Goal: Information Seeking & Learning: Learn about a topic

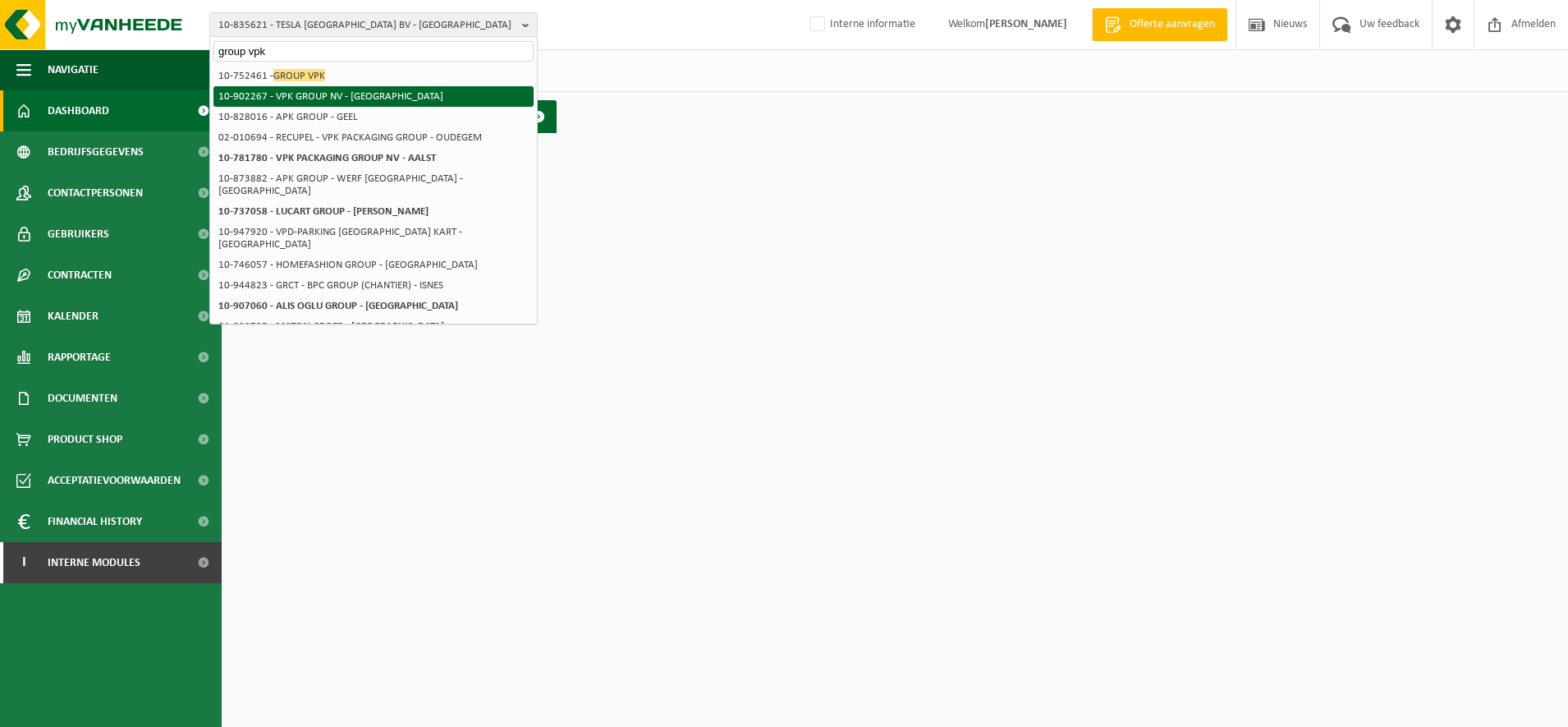
type input "group vpk"
click at [277, 75] on span "GROUP VPK" at bounding box center [299, 75] width 52 height 12
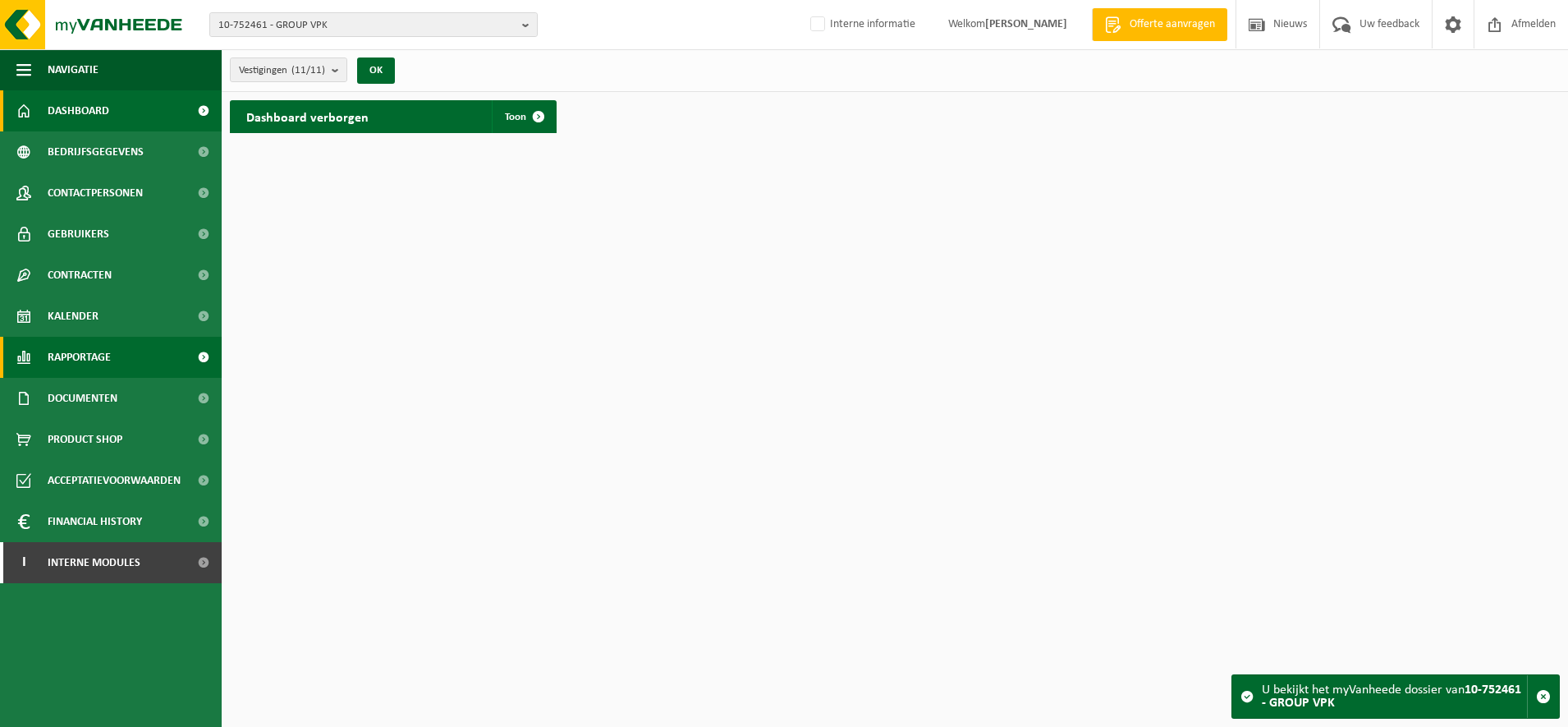
click at [91, 358] on span "Rapportage" at bounding box center [78, 357] width 63 height 41
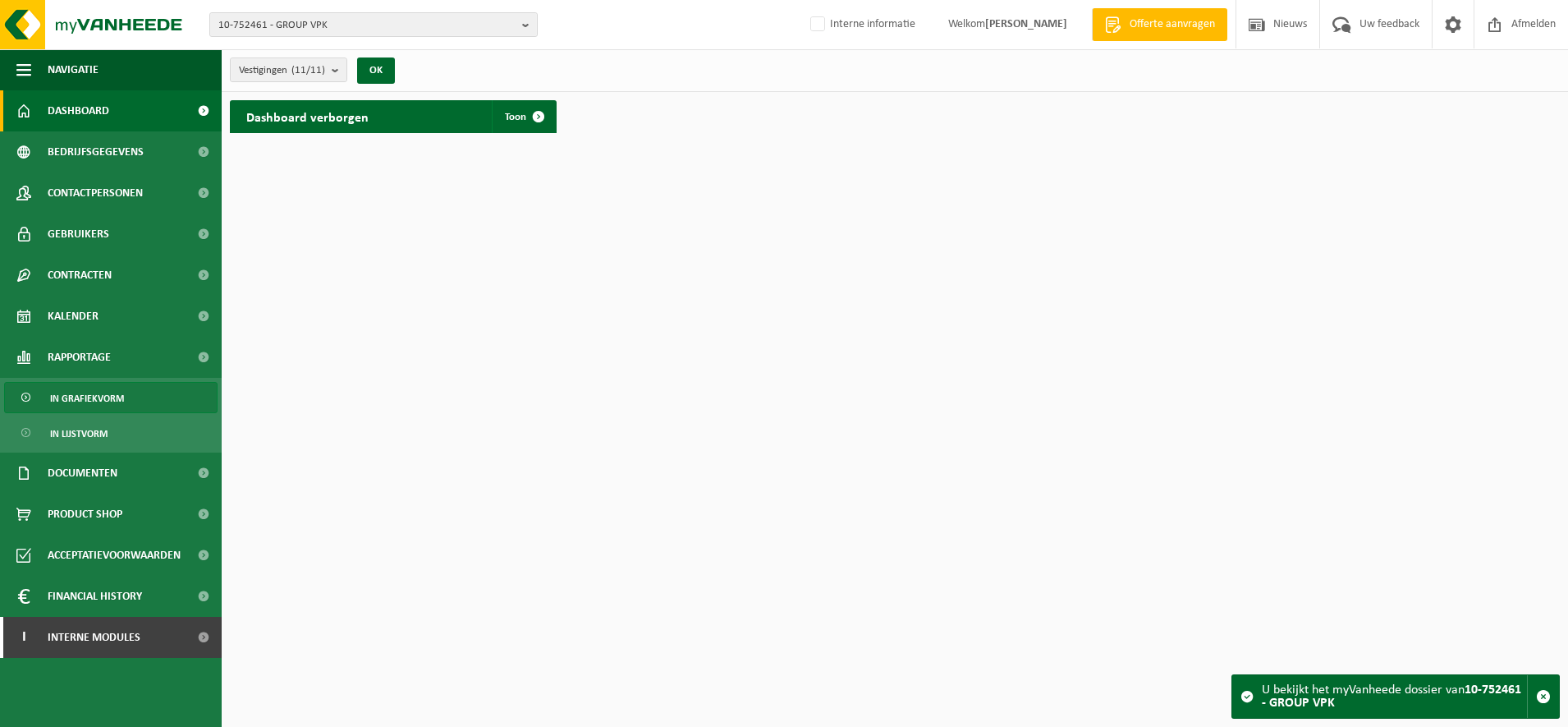
click at [104, 398] on span "In grafiekvorm" at bounding box center [87, 397] width 74 height 31
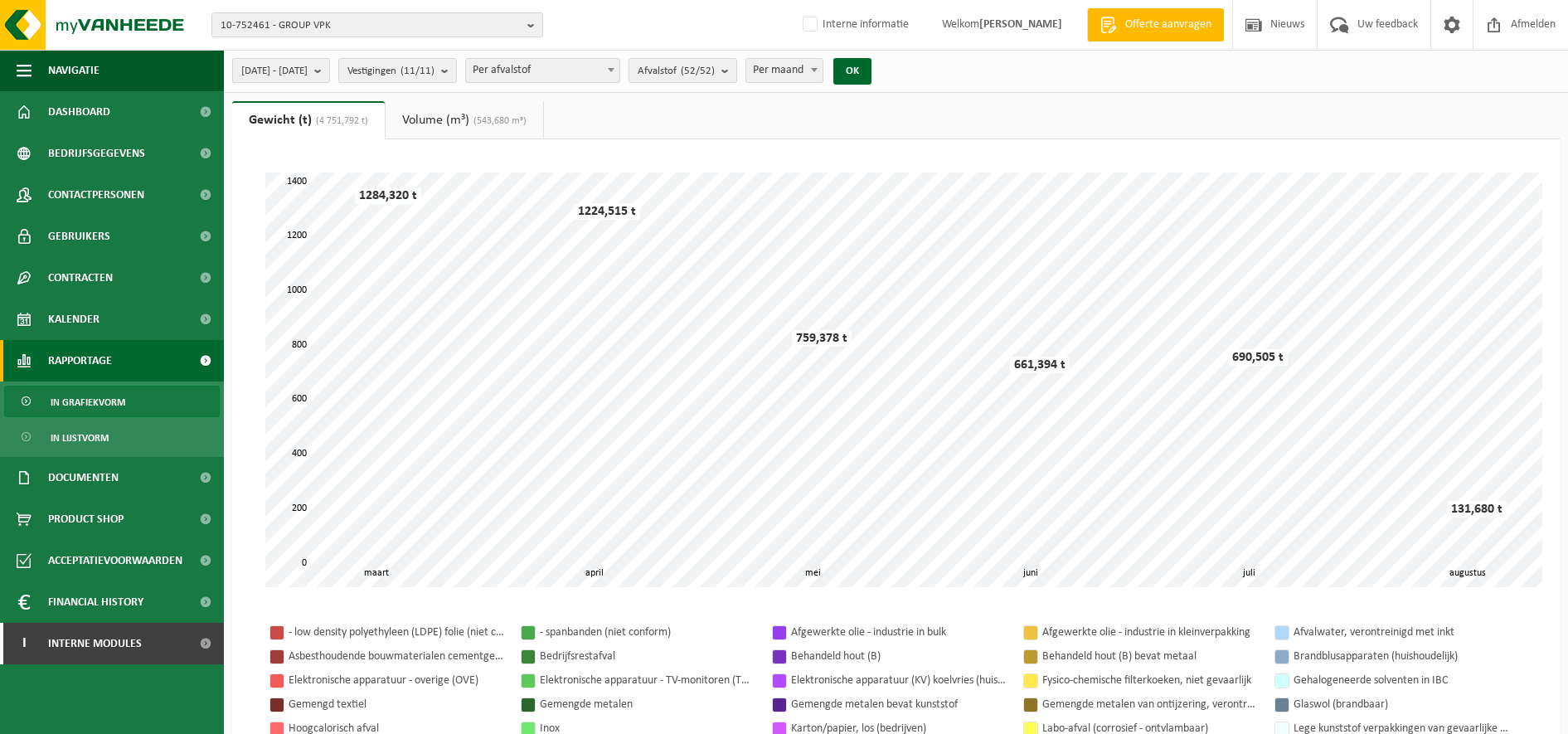
click at [330, 71] on button "[DATE] - [DATE]" at bounding box center [280, 71] width 98 height 25
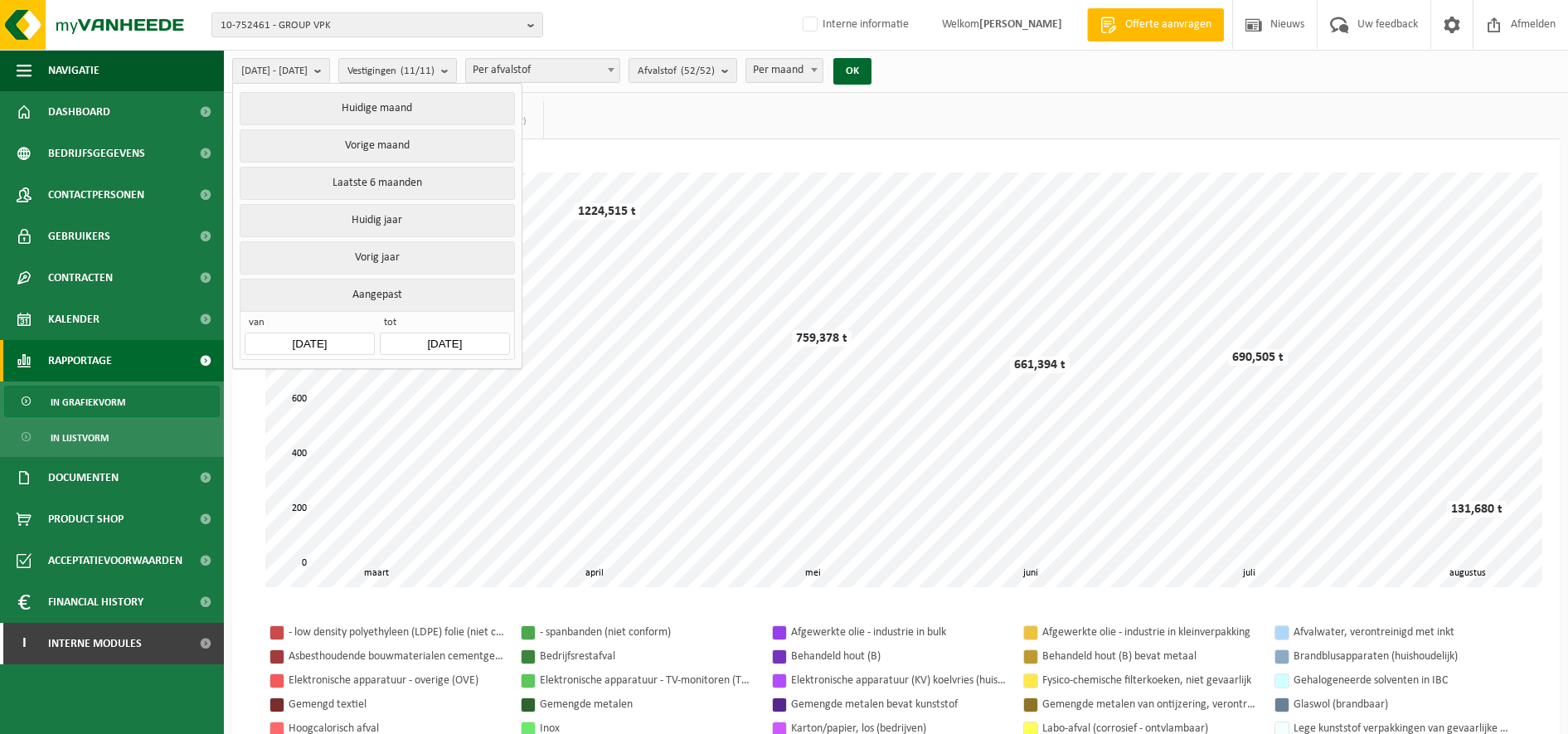
click at [321, 333] on input "[DATE]" at bounding box center [310, 343] width 130 height 22
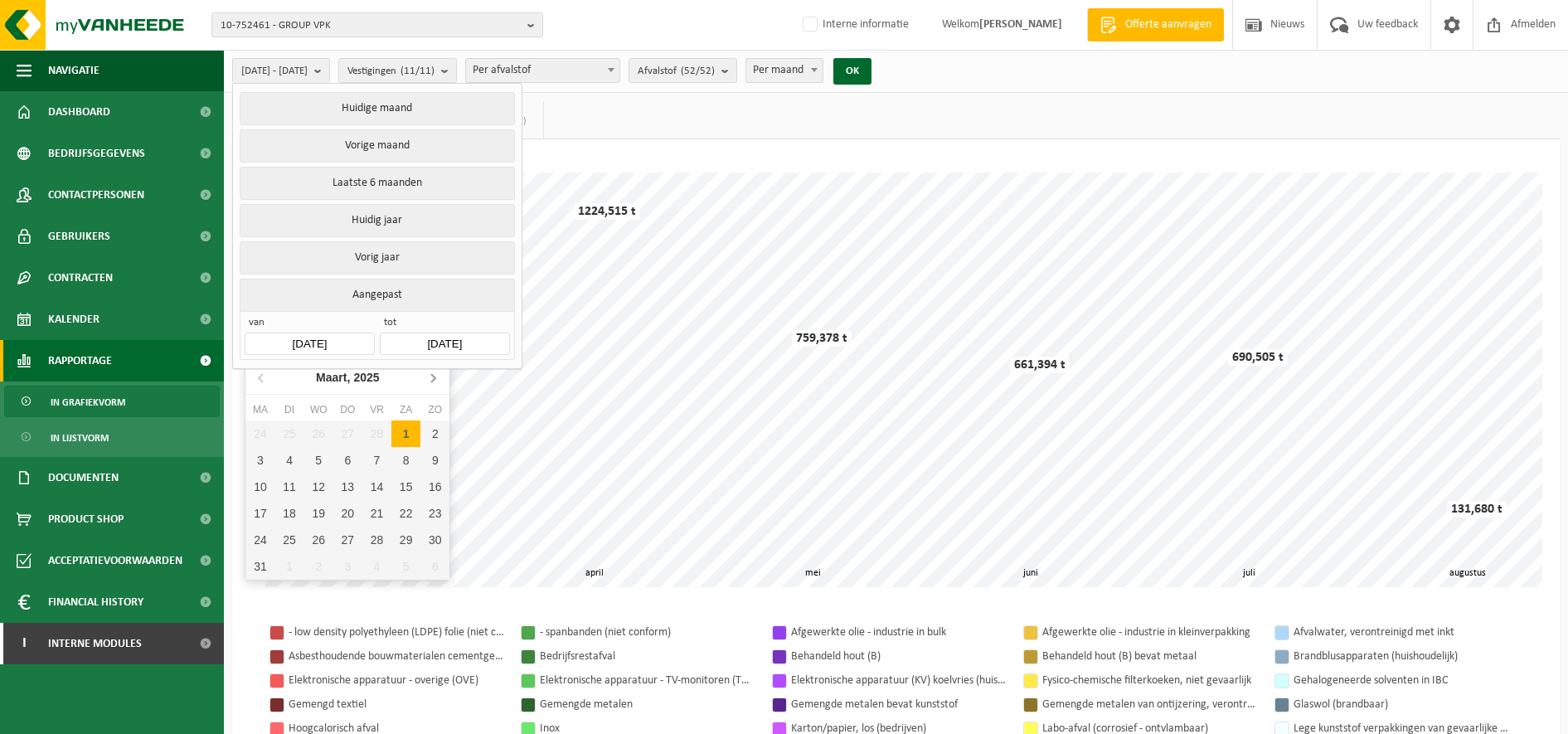
click at [430, 376] on icon at bounding box center [433, 377] width 27 height 27
click at [284, 438] on div "1" at bounding box center [290, 434] width 29 height 27
type input "[DATE]"
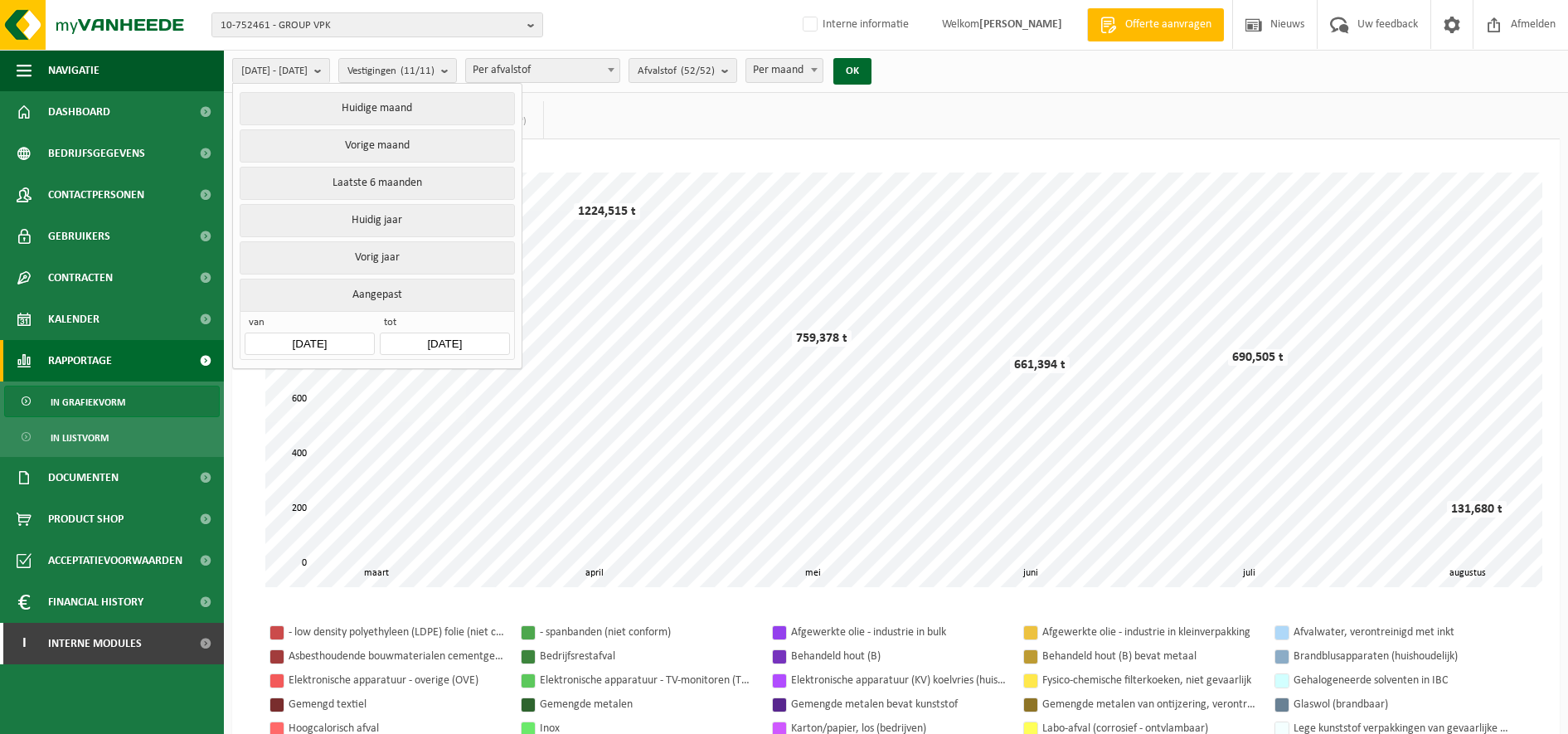
click at [451, 336] on input "[DATE]" at bounding box center [444, 343] width 130 height 22
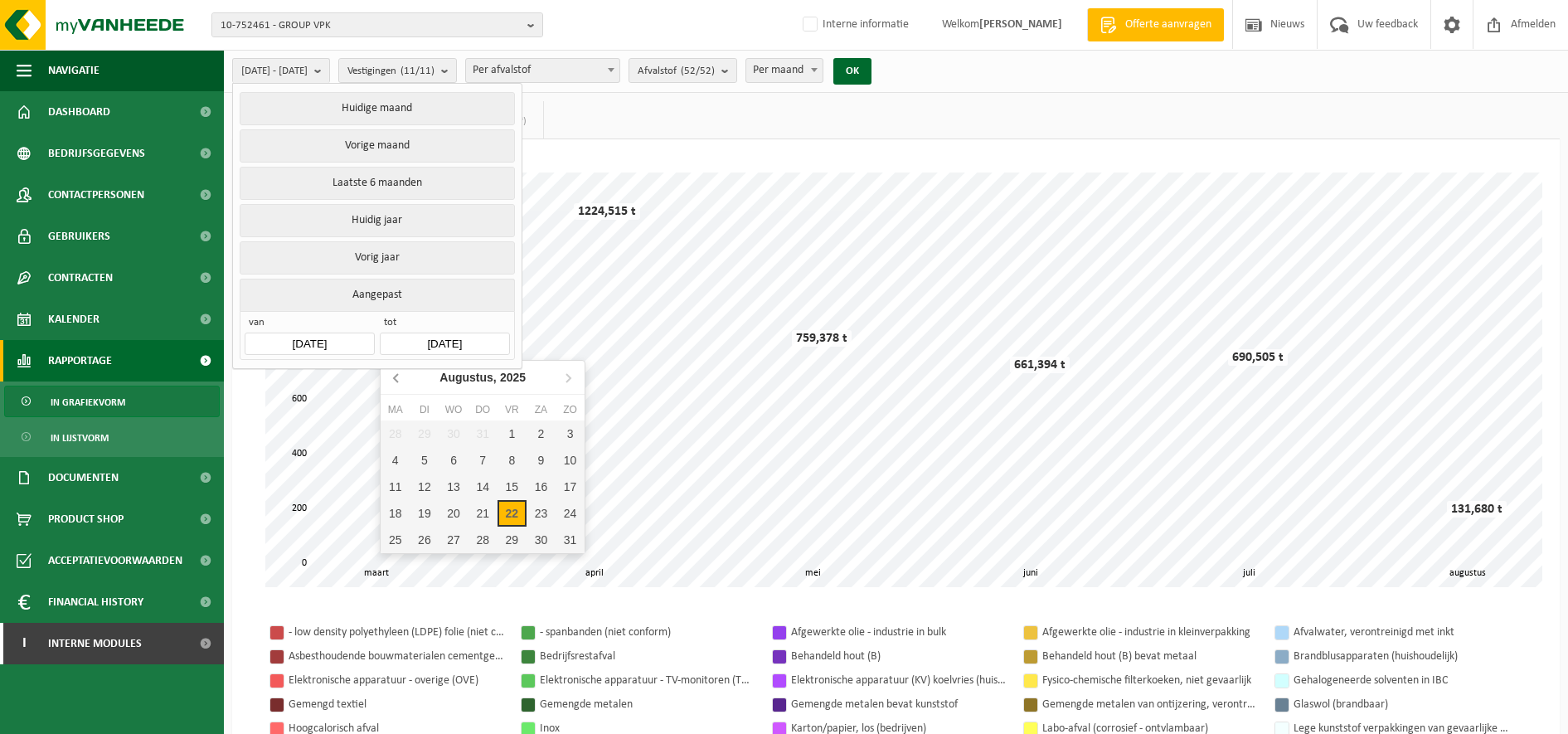
click at [400, 378] on icon at bounding box center [398, 377] width 27 height 27
click at [401, 378] on icon at bounding box center [398, 377] width 27 height 27
click at [407, 564] on div "30" at bounding box center [395, 566] width 29 height 27
type input "[DATE]"
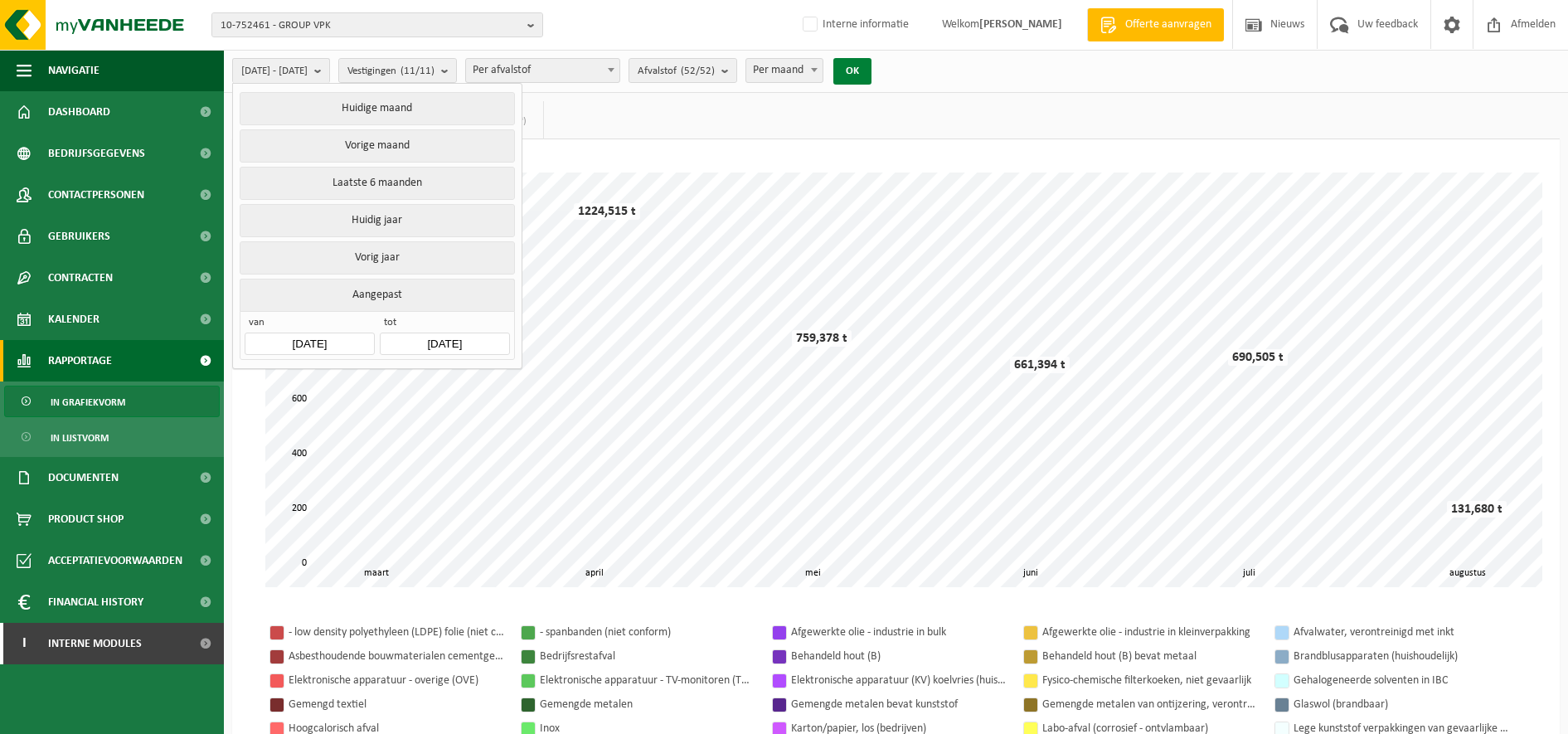
click at [872, 68] on button "OK" at bounding box center [853, 71] width 38 height 27
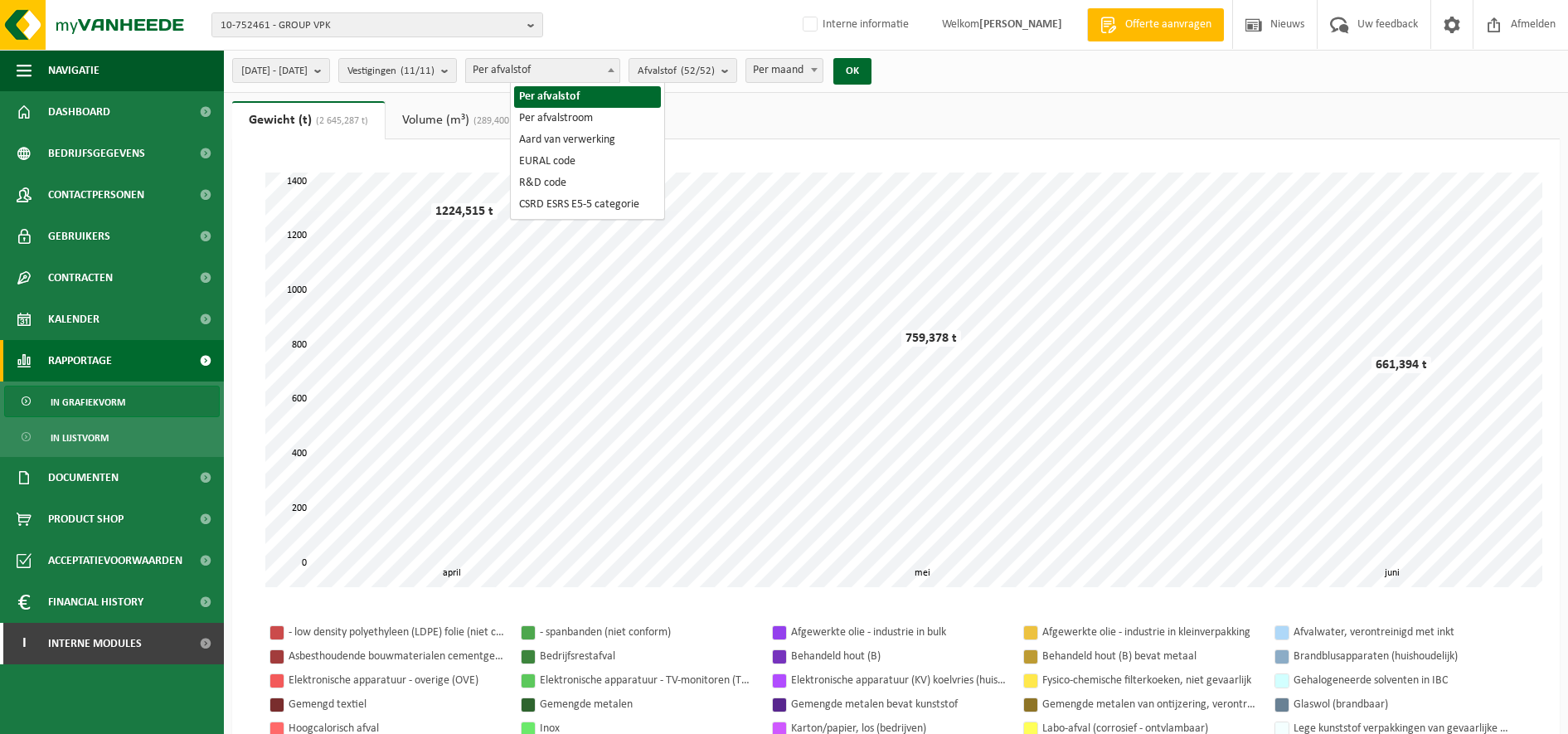
click at [620, 66] on span "Per afvalstof" at bounding box center [543, 71] width 154 height 23
click at [715, 72] on count "(52/52)" at bounding box center [698, 71] width 34 height 10
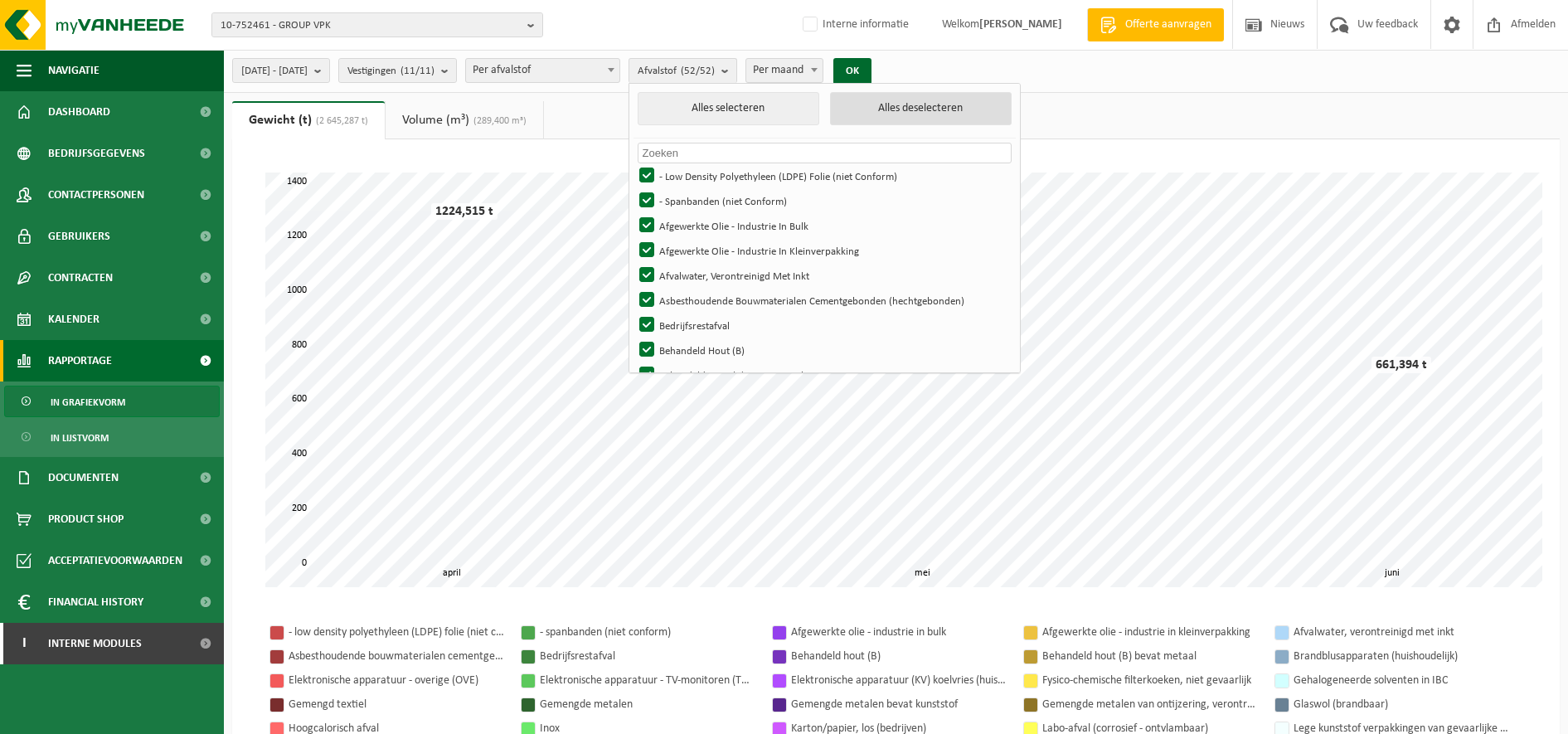
click at [992, 101] on button "Alles deselecteren" at bounding box center [920, 109] width 182 height 33
checkbox input "false"
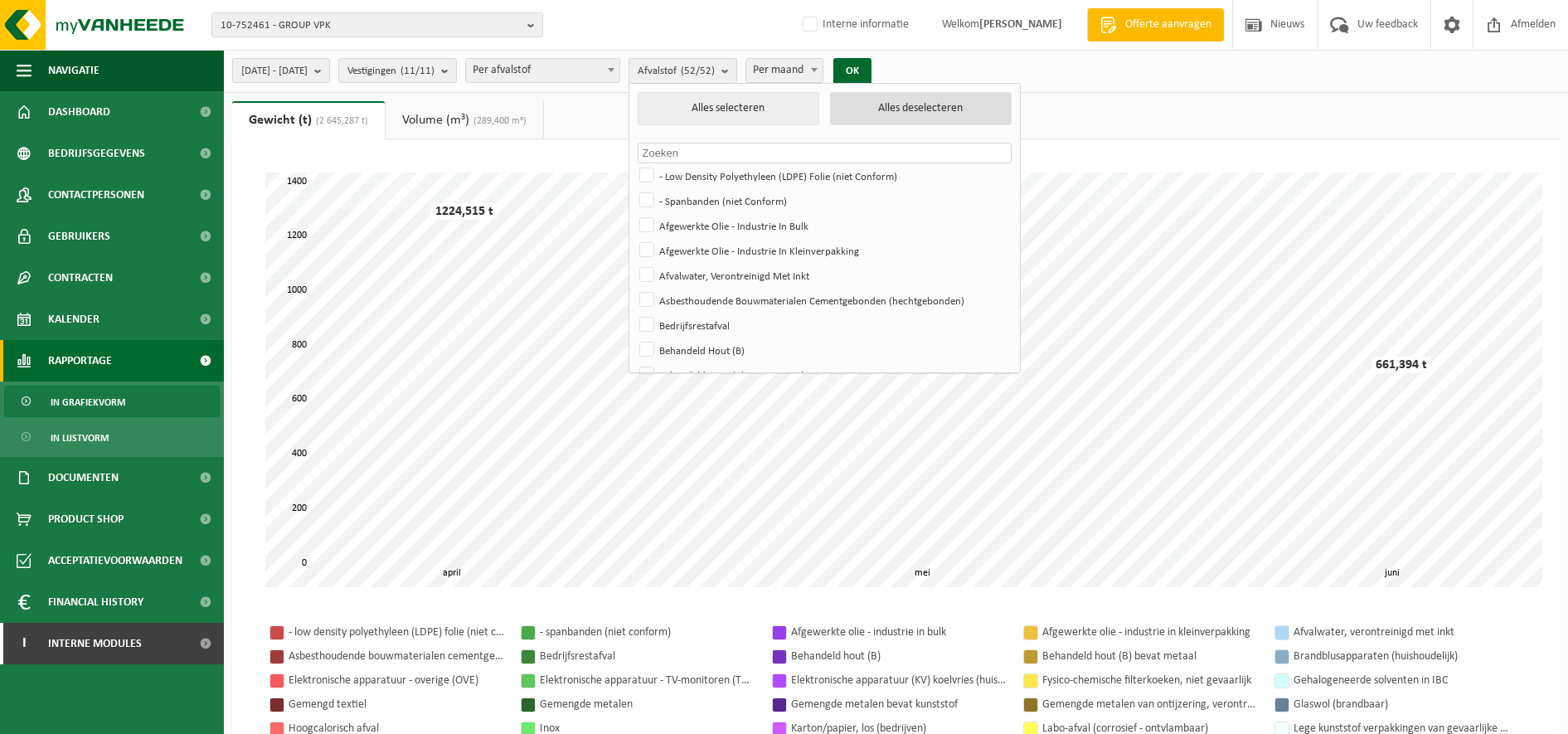
checkbox input "false"
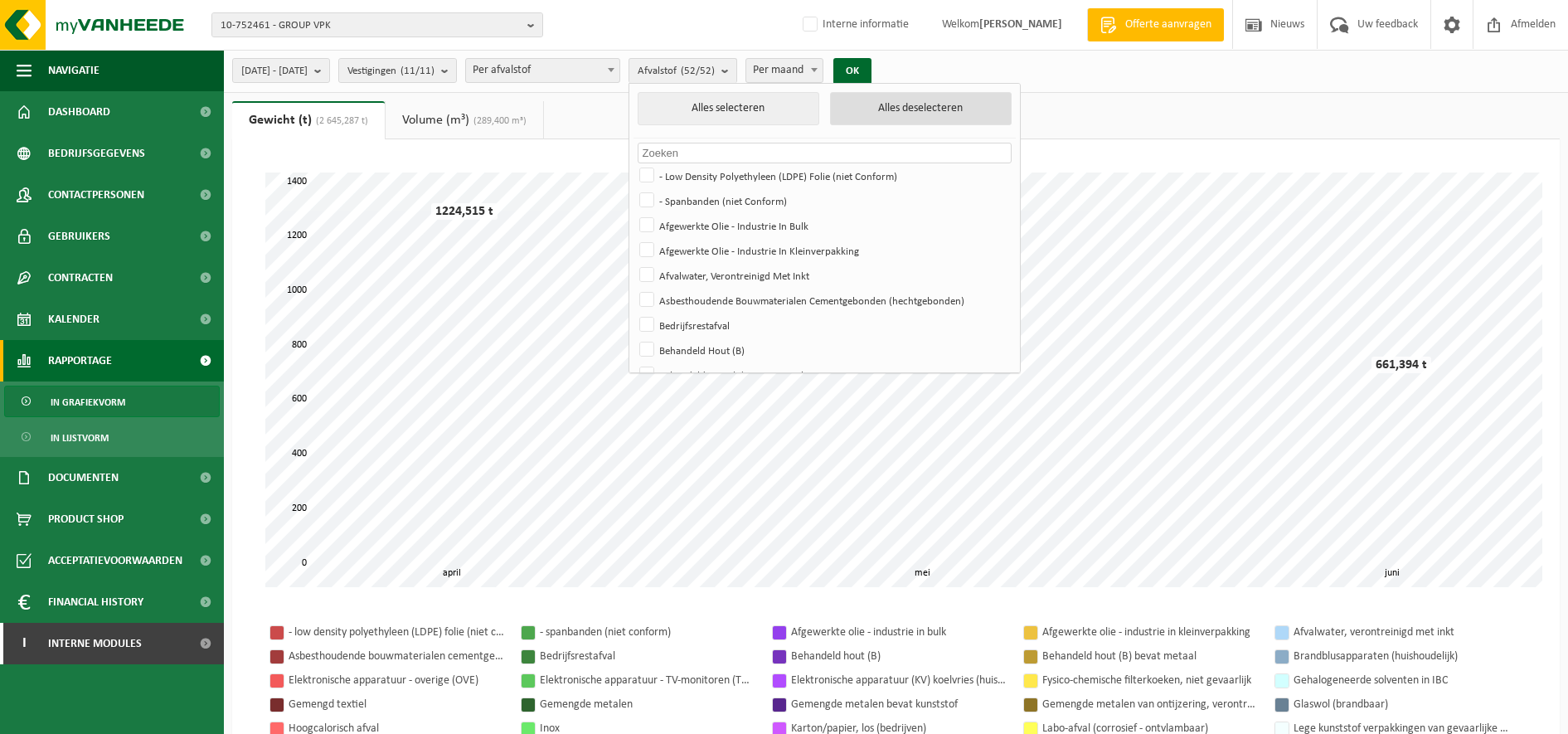
checkbox input "false"
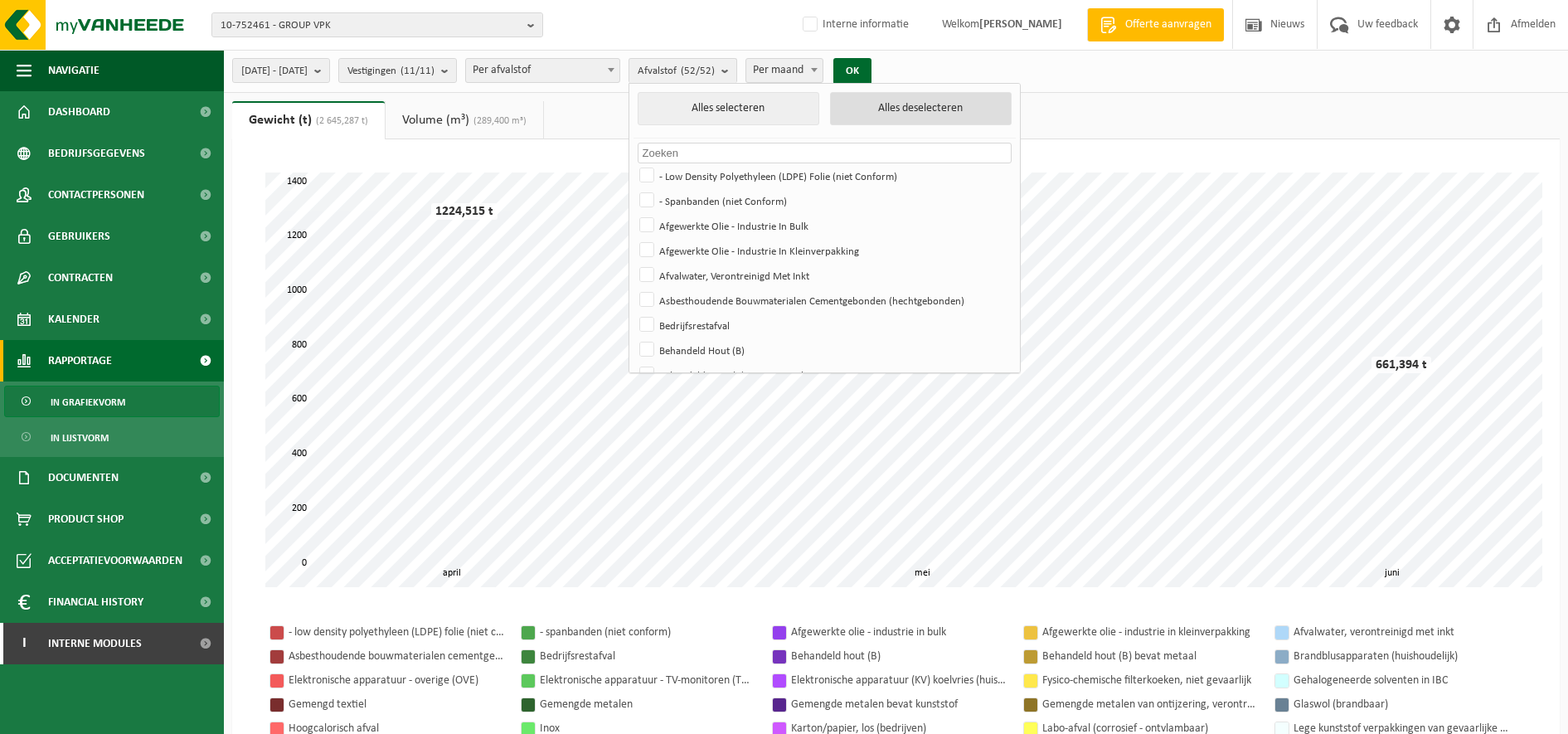
checkbox input "false"
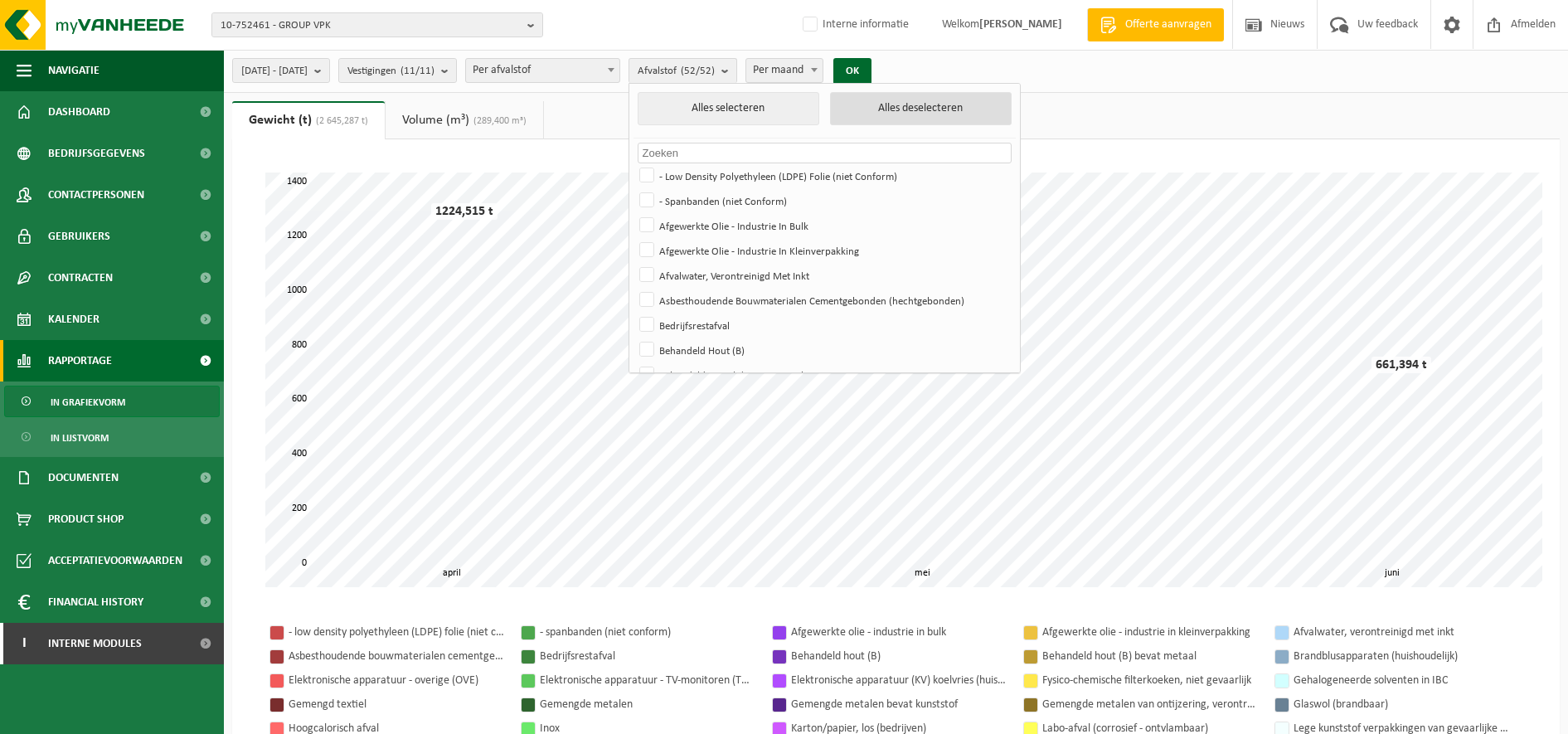
checkbox input "false"
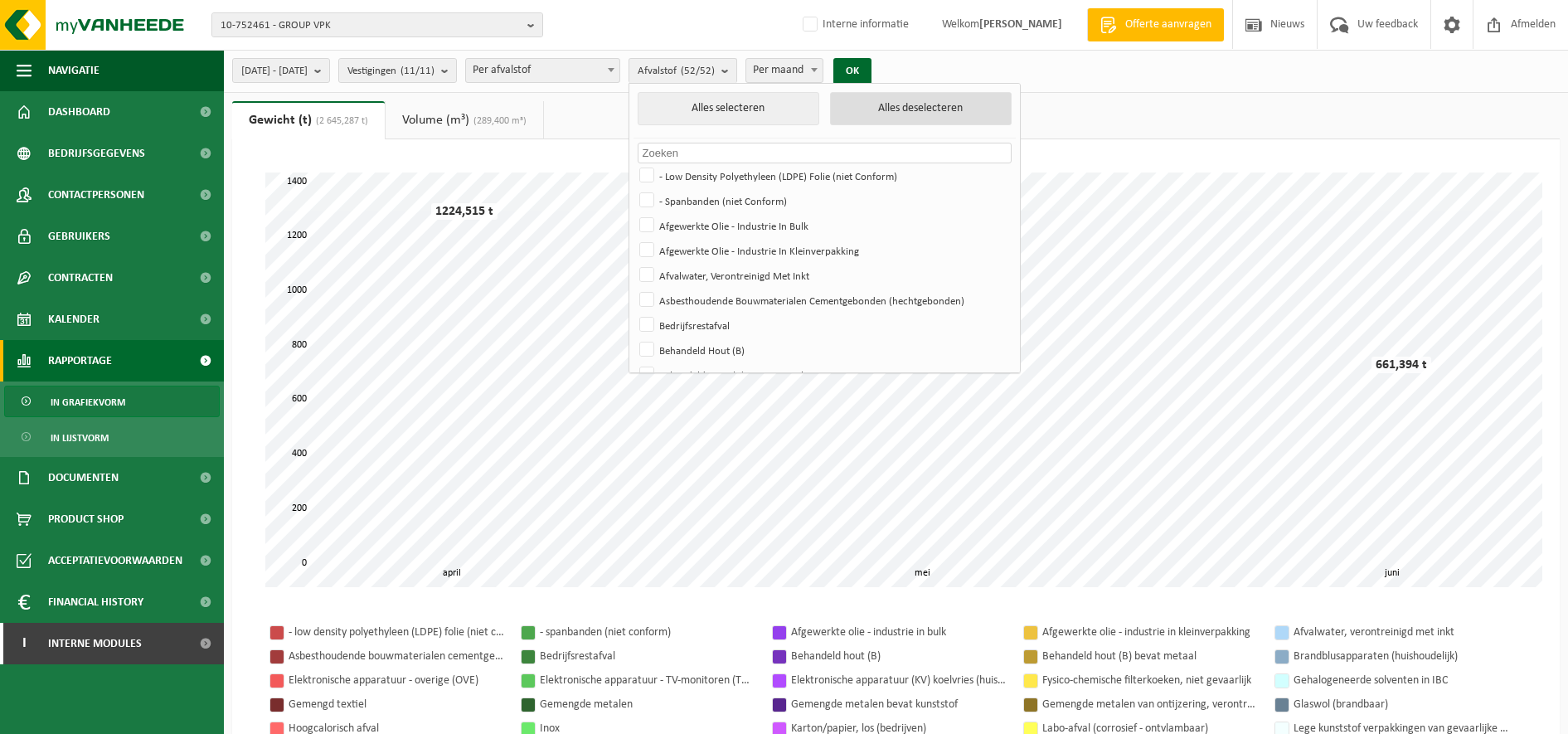
checkbox input "false"
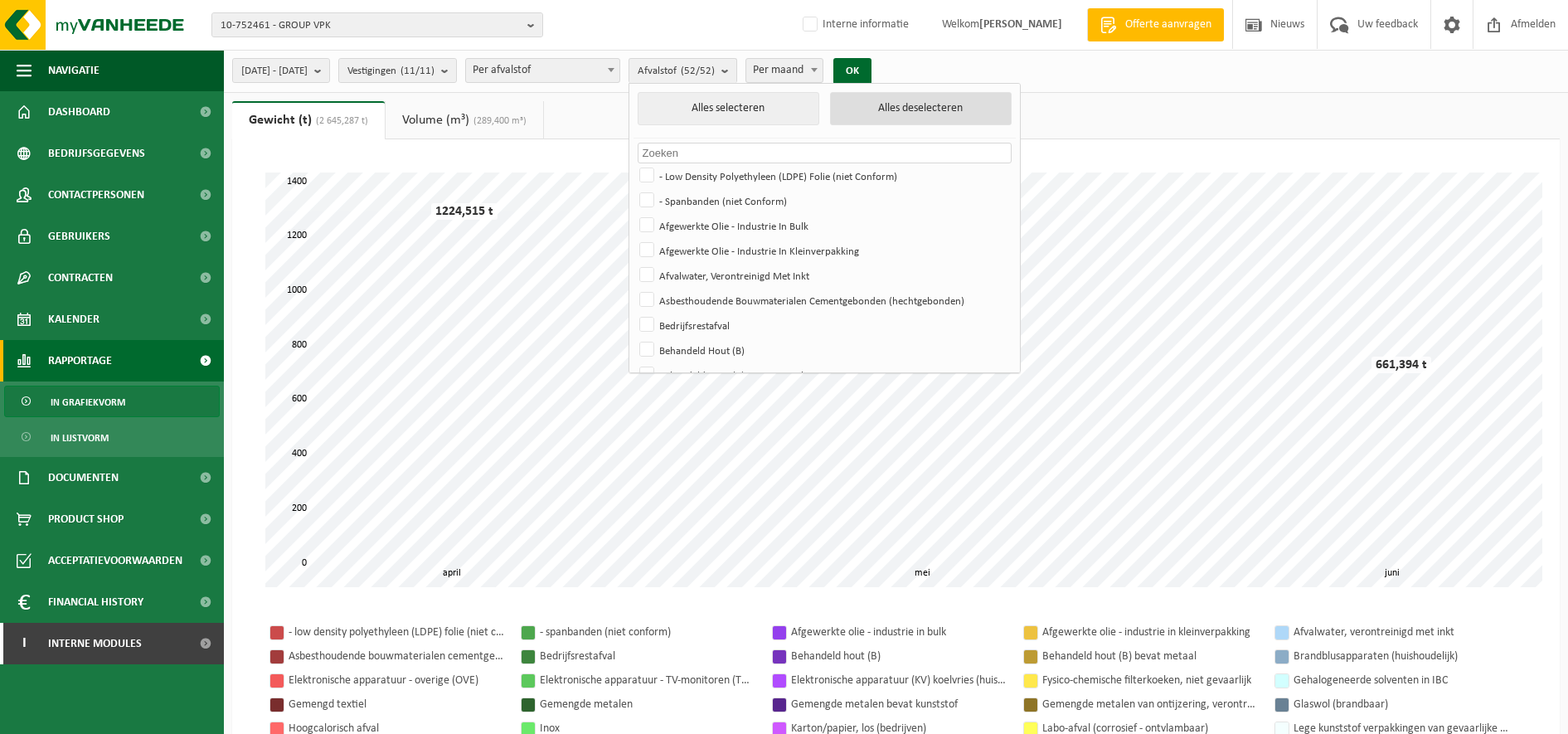
checkbox input "false"
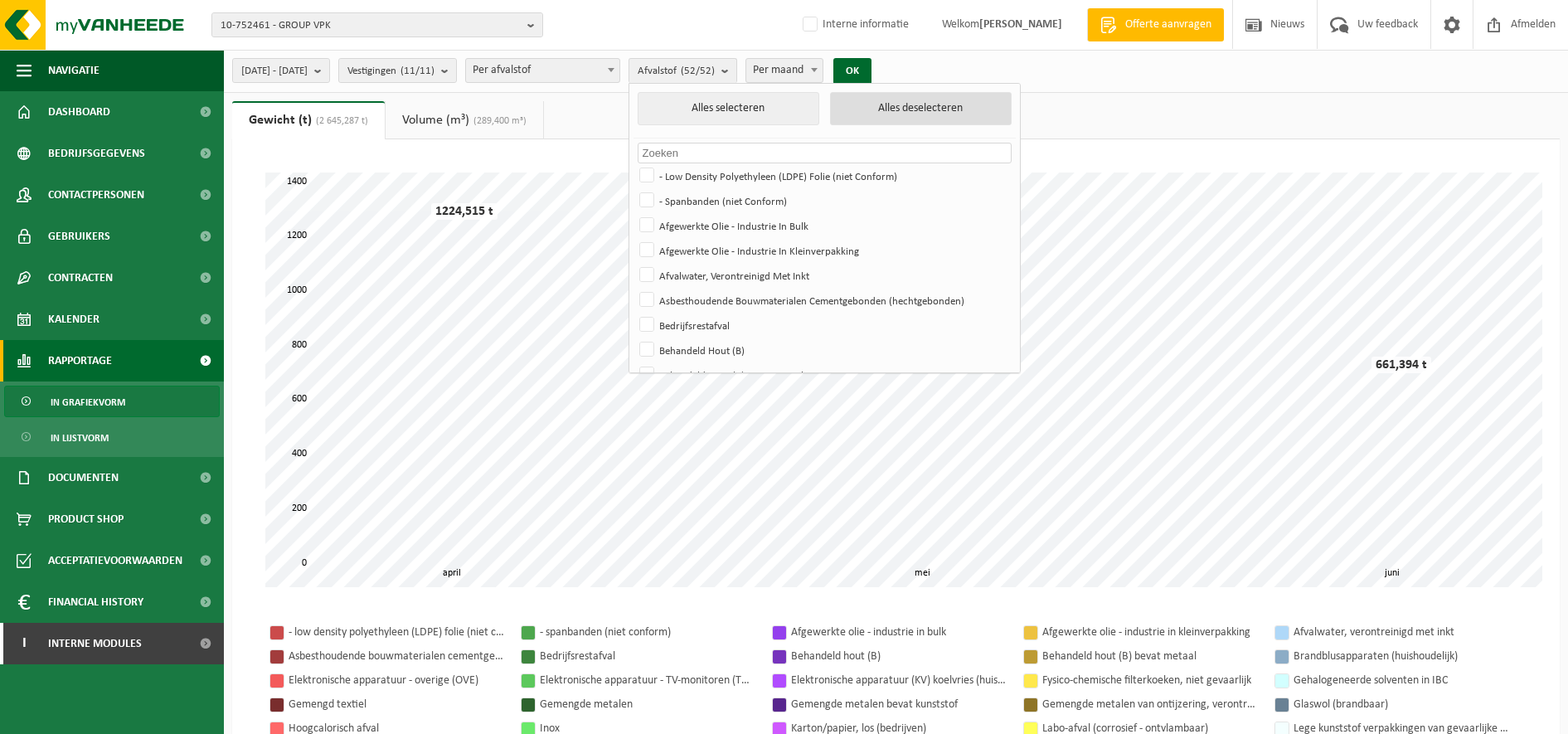
checkbox input "false"
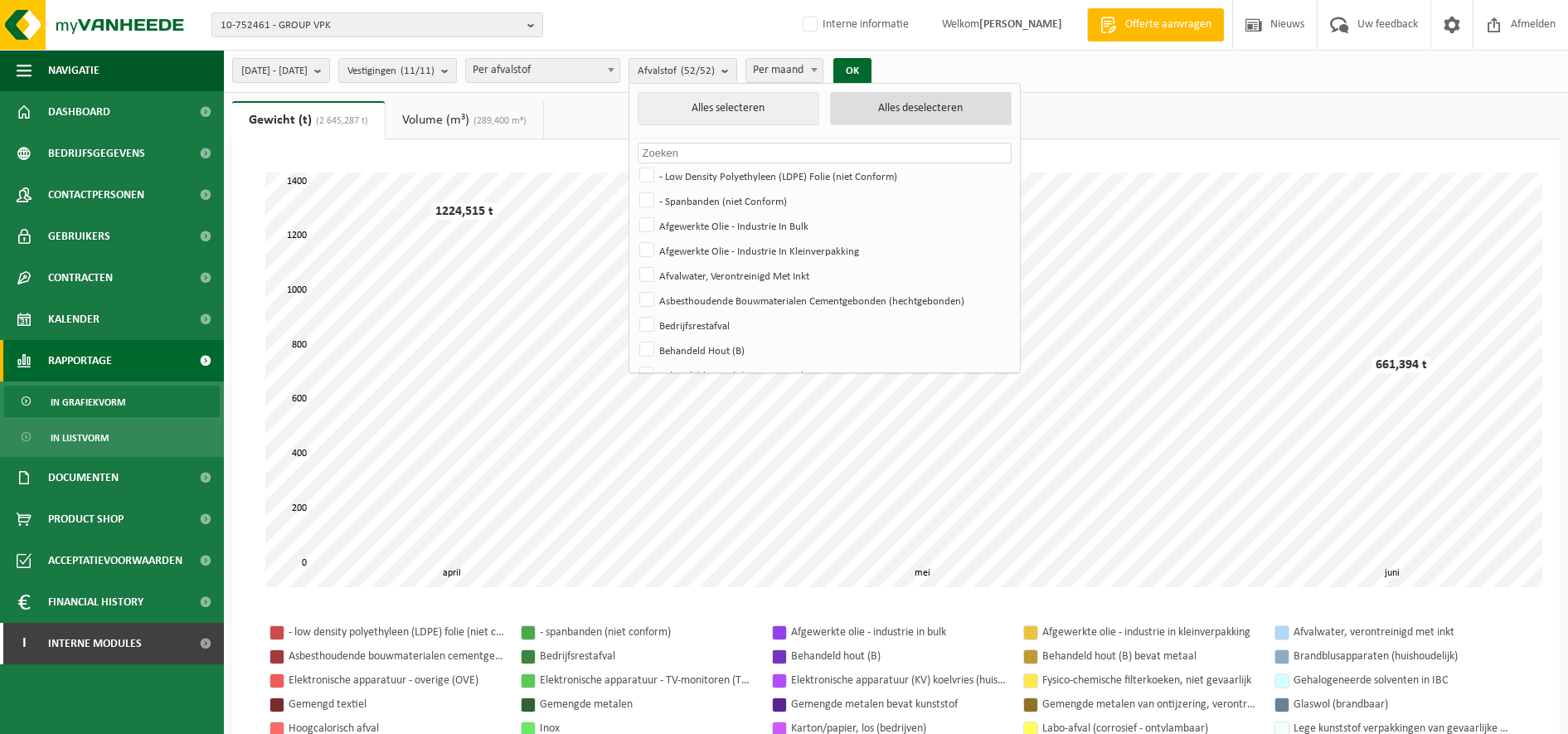
checkbox input "false"
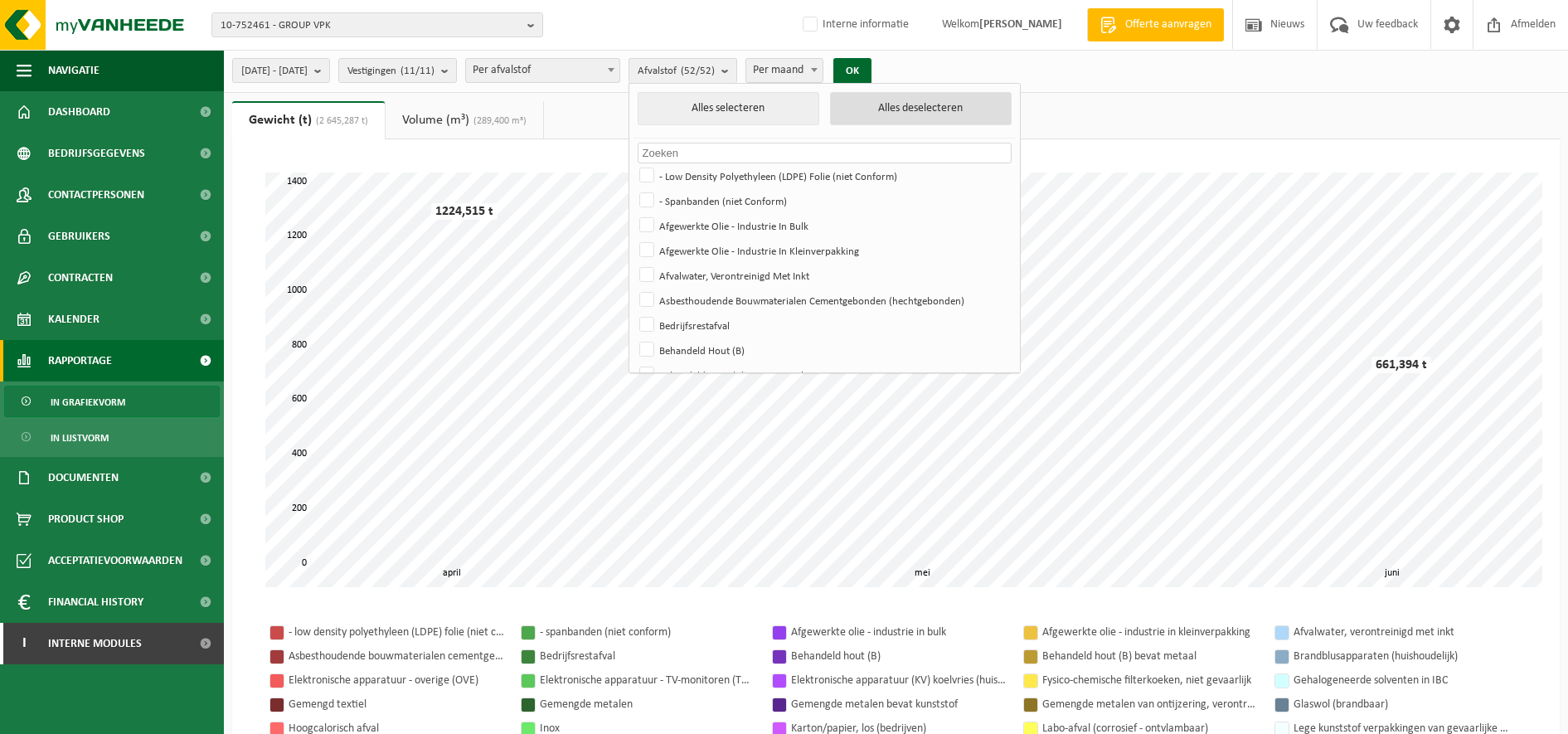
checkbox input "false"
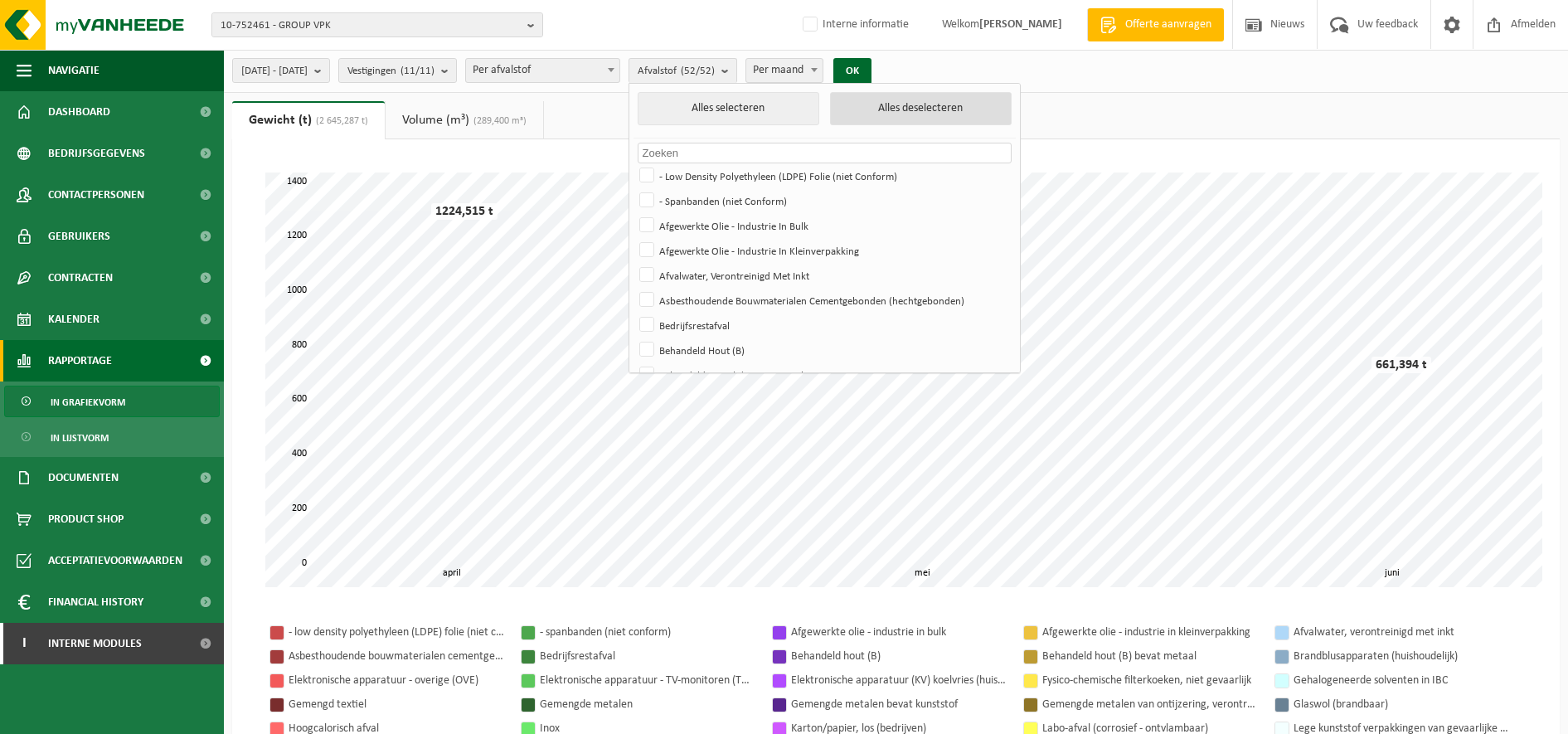
checkbox input "false"
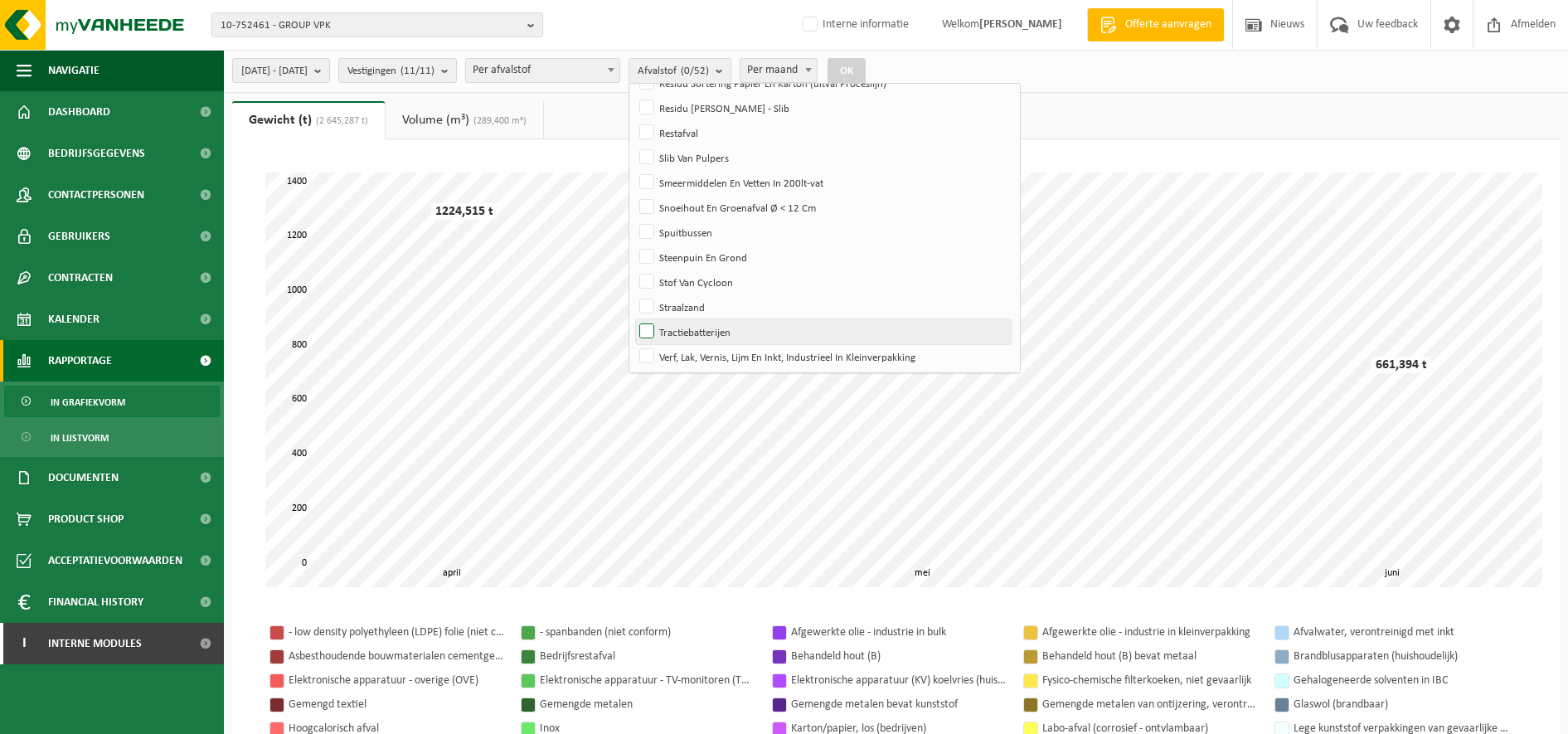
scroll to position [885, 0]
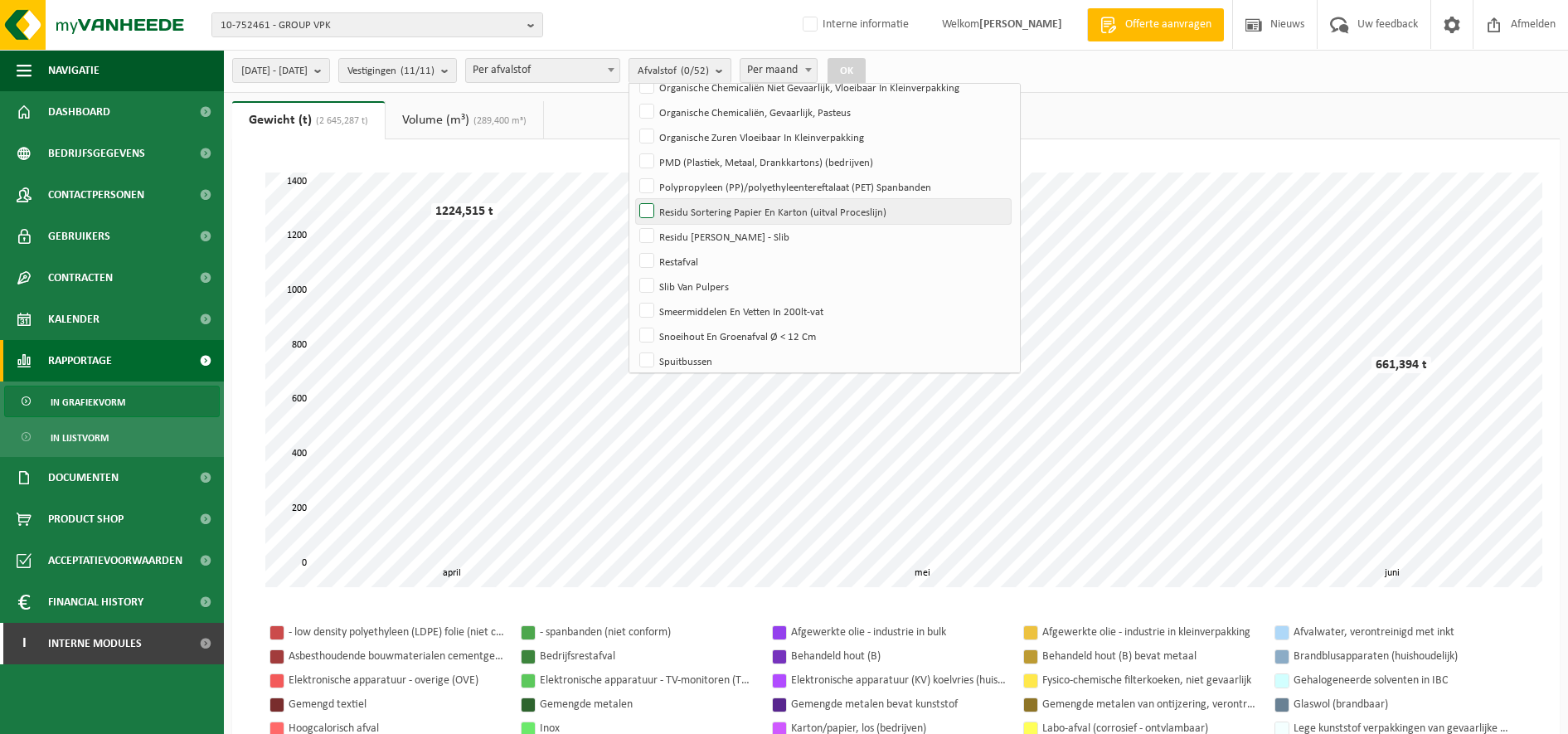
click at [785, 207] on label "Residu Sortering Papier En Karton (uitval Proceslijn)" at bounding box center [823, 212] width 375 height 25
click at [633, 199] on input "Residu Sortering Papier En Karton (uitval Proceslijn)" at bounding box center [633, 198] width 1 height 1
checkbox input "true"
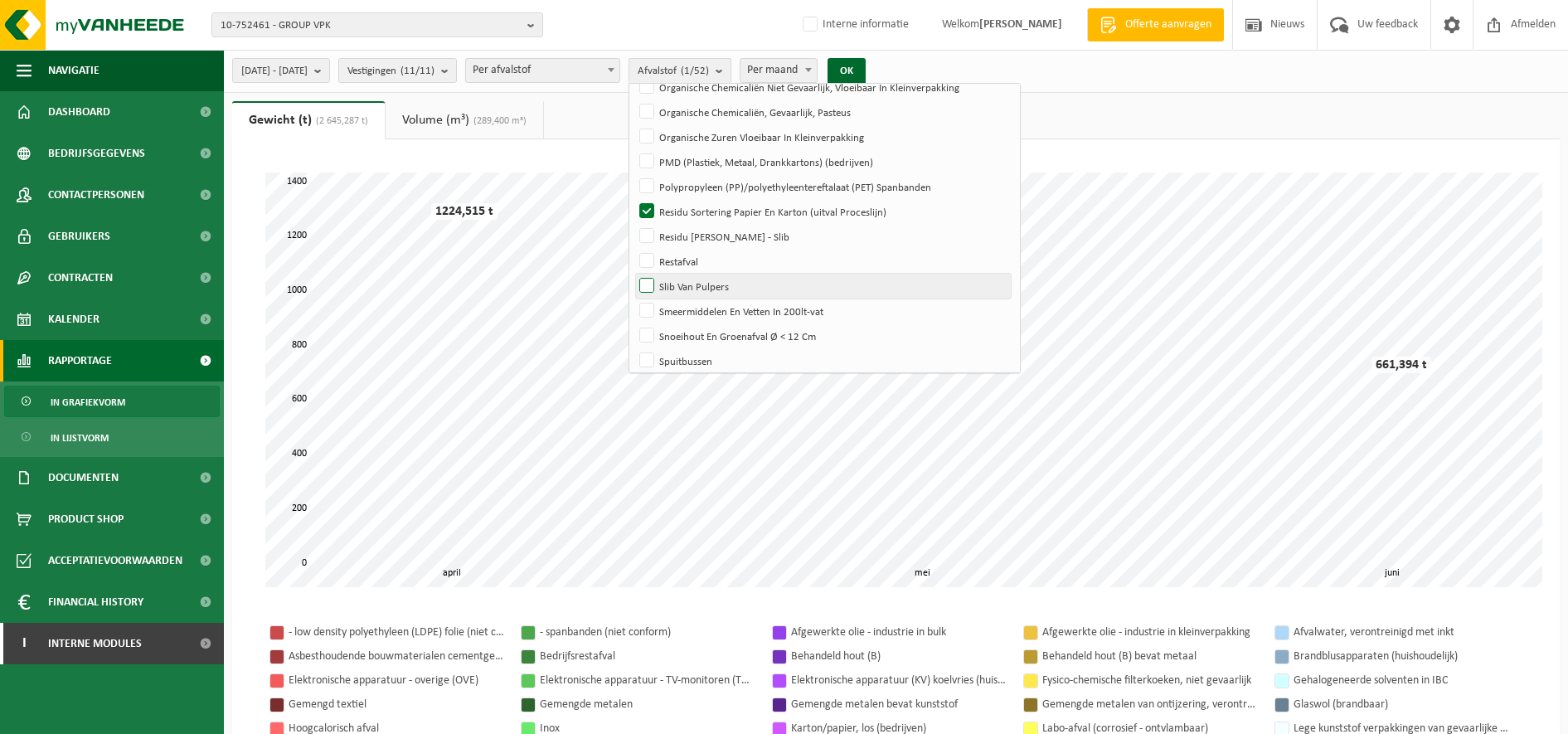
click at [743, 285] on label "Slib Van Pulpers" at bounding box center [823, 286] width 375 height 25
click at [633, 274] on input "Slib Van Pulpers" at bounding box center [633, 273] width 1 height 1
checkbox input "true"
click at [866, 68] on button "OK" at bounding box center [847, 71] width 38 height 27
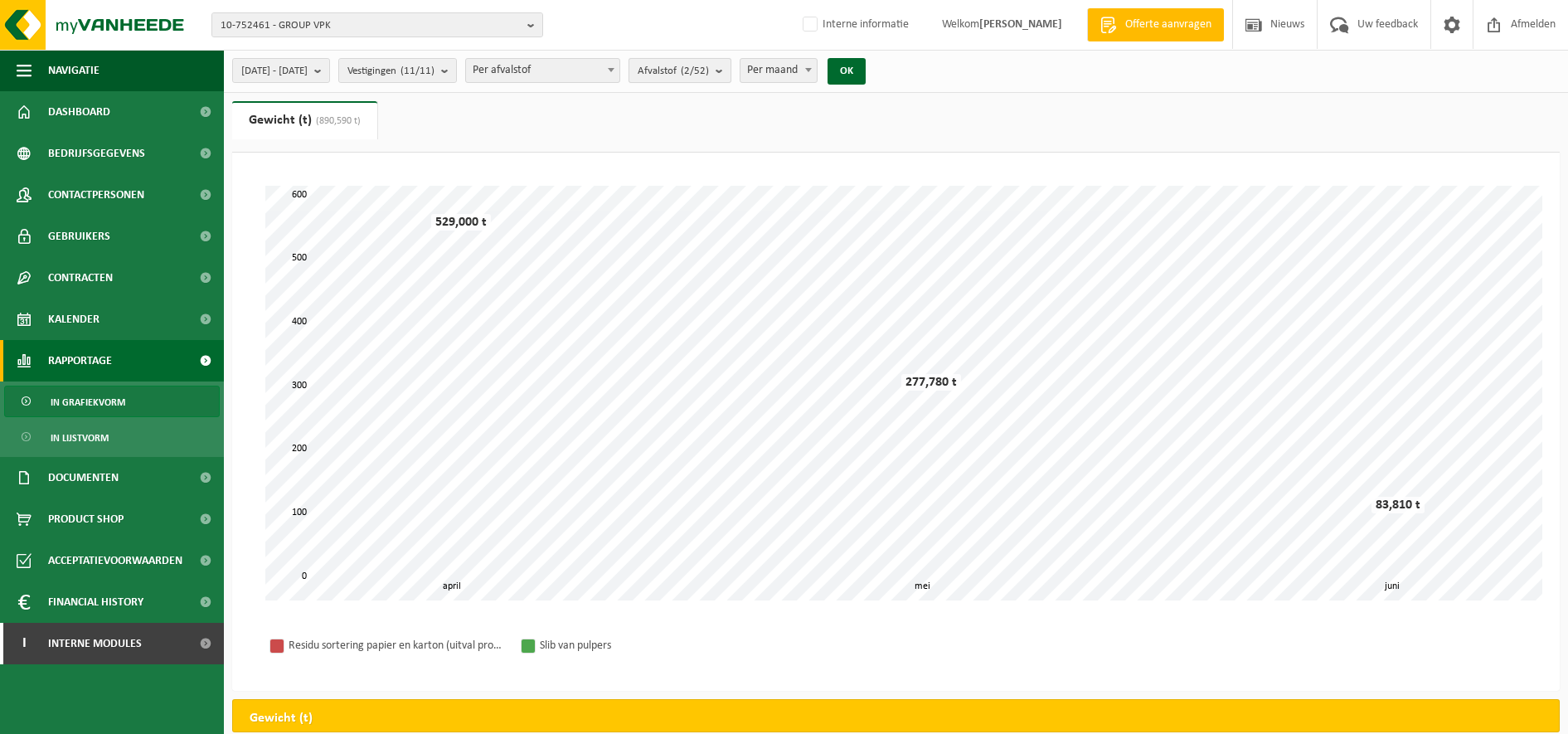
click at [710, 77] on span "Afvalstof (2/52)" at bounding box center [673, 71] width 72 height 25
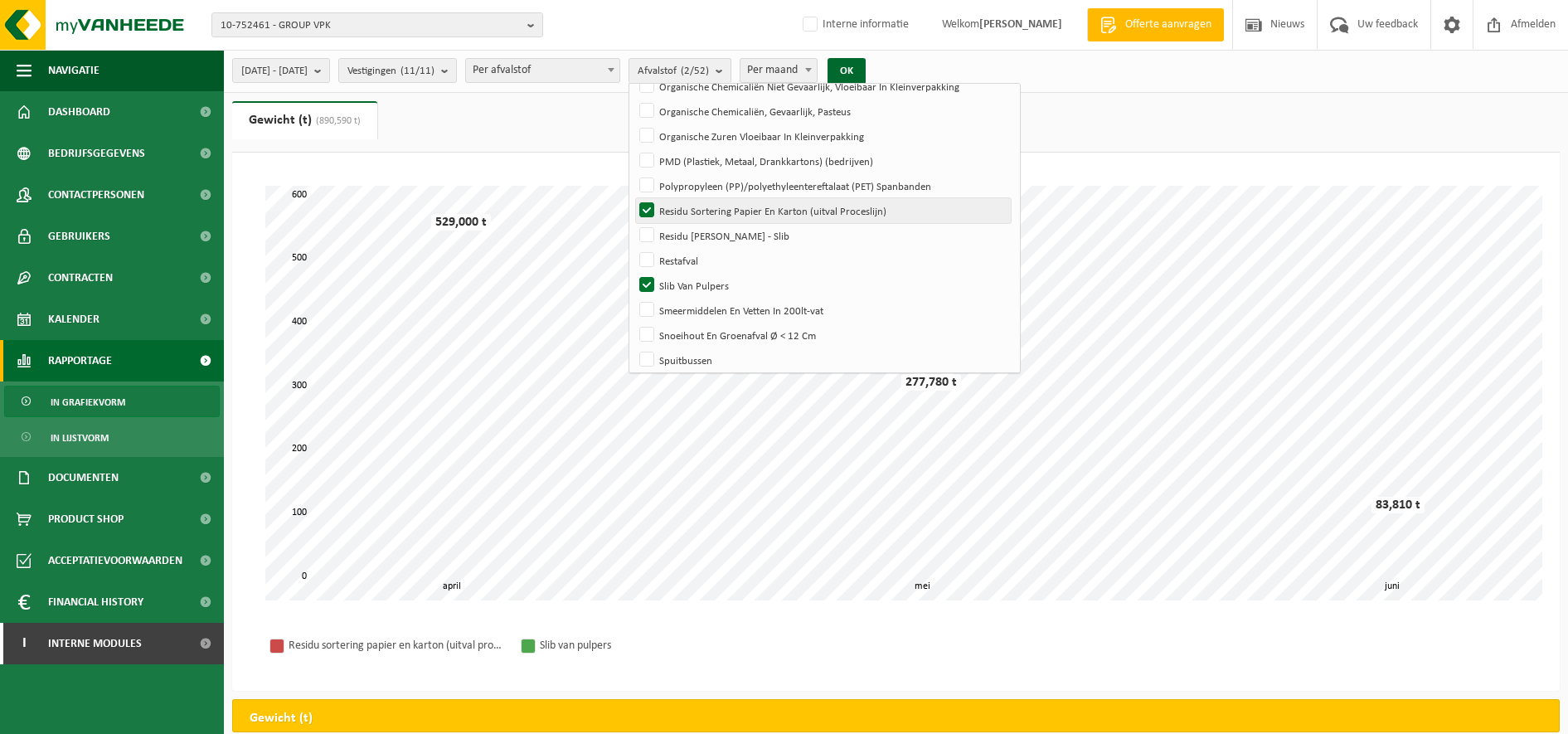
click at [691, 210] on label "Residu Sortering Papier En Karton (uitval Proceslijn)" at bounding box center [823, 211] width 375 height 25
click at [633, 198] on input "Residu Sortering Papier En Karton (uitval Proceslijn)" at bounding box center [633, 197] width 1 height 1
checkbox input "false"
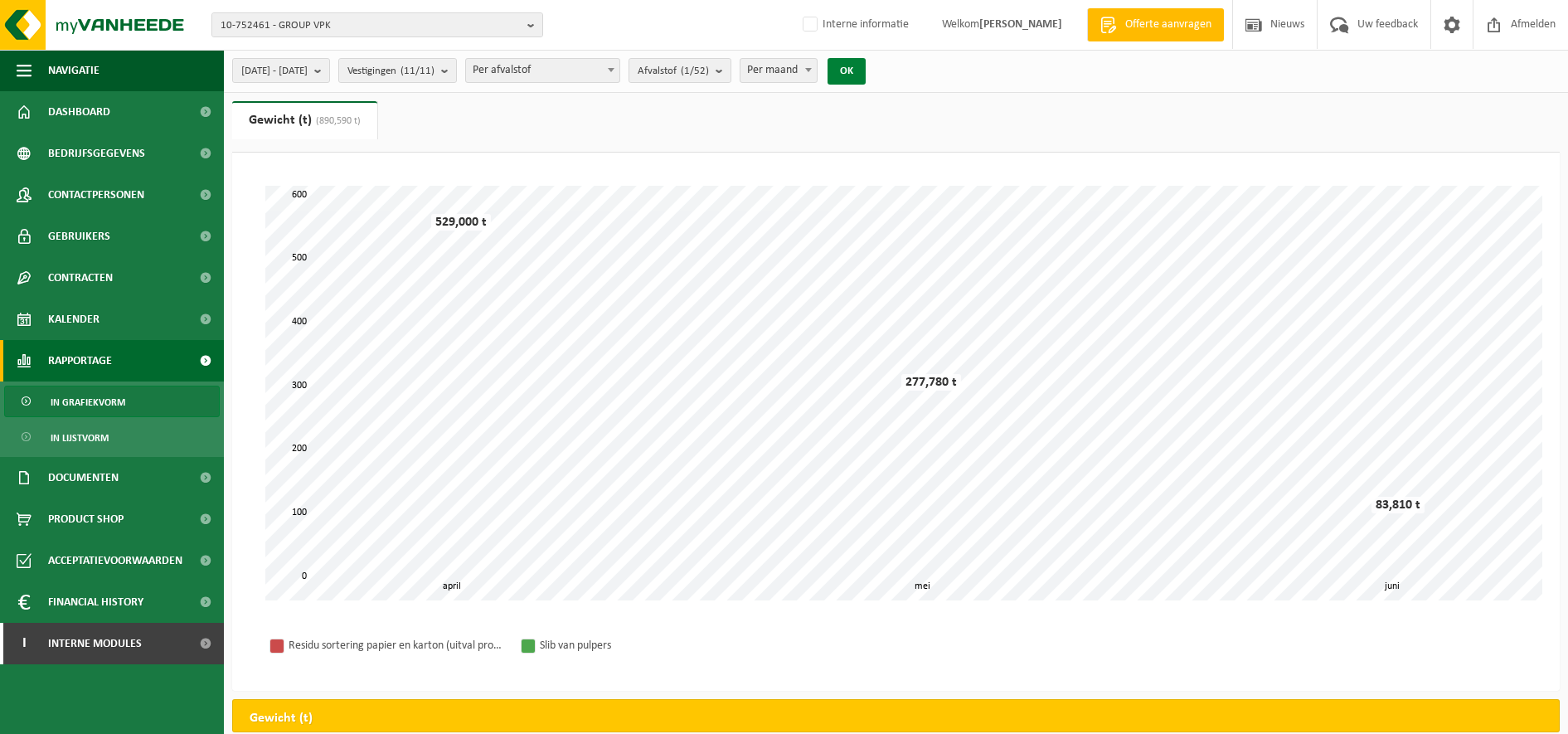
click at [866, 71] on button "OK" at bounding box center [847, 71] width 38 height 27
